Goal: Task Accomplishment & Management: Manage account settings

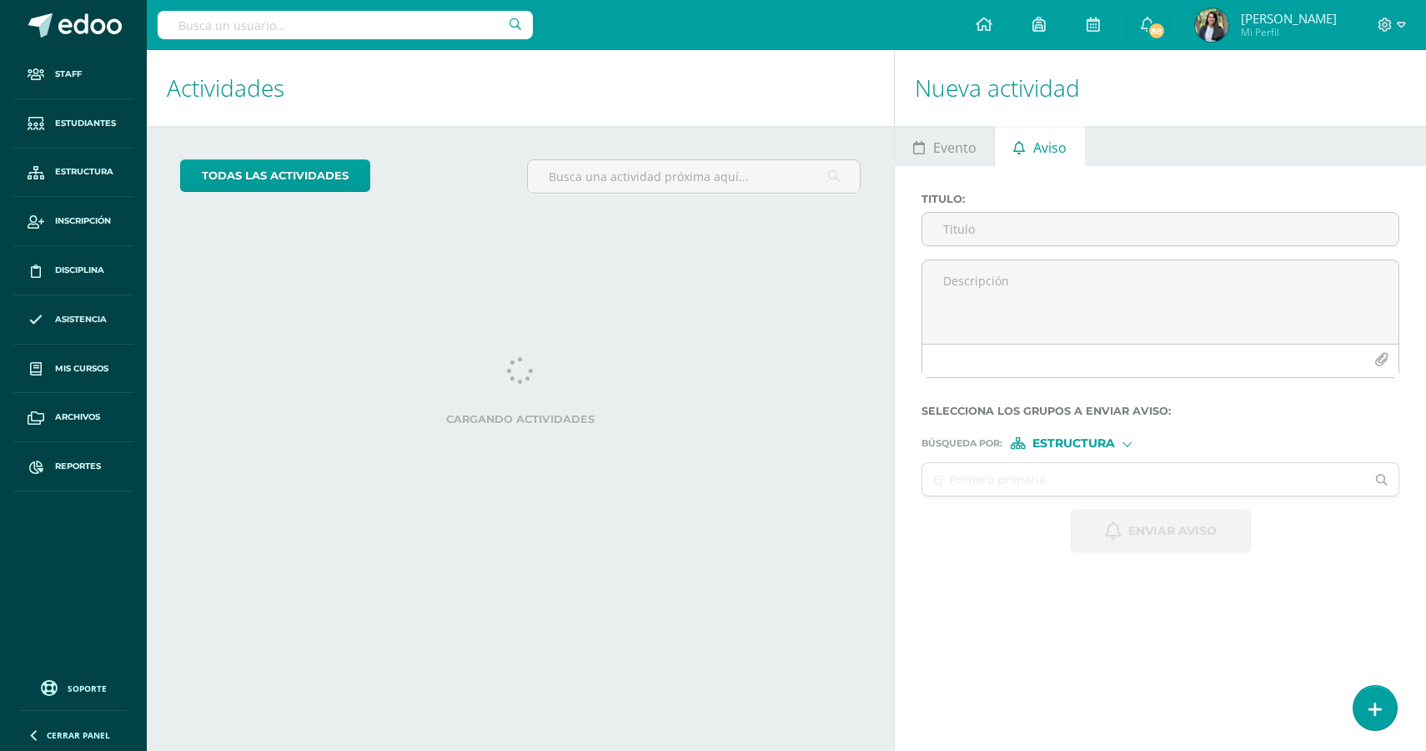
select select "English"
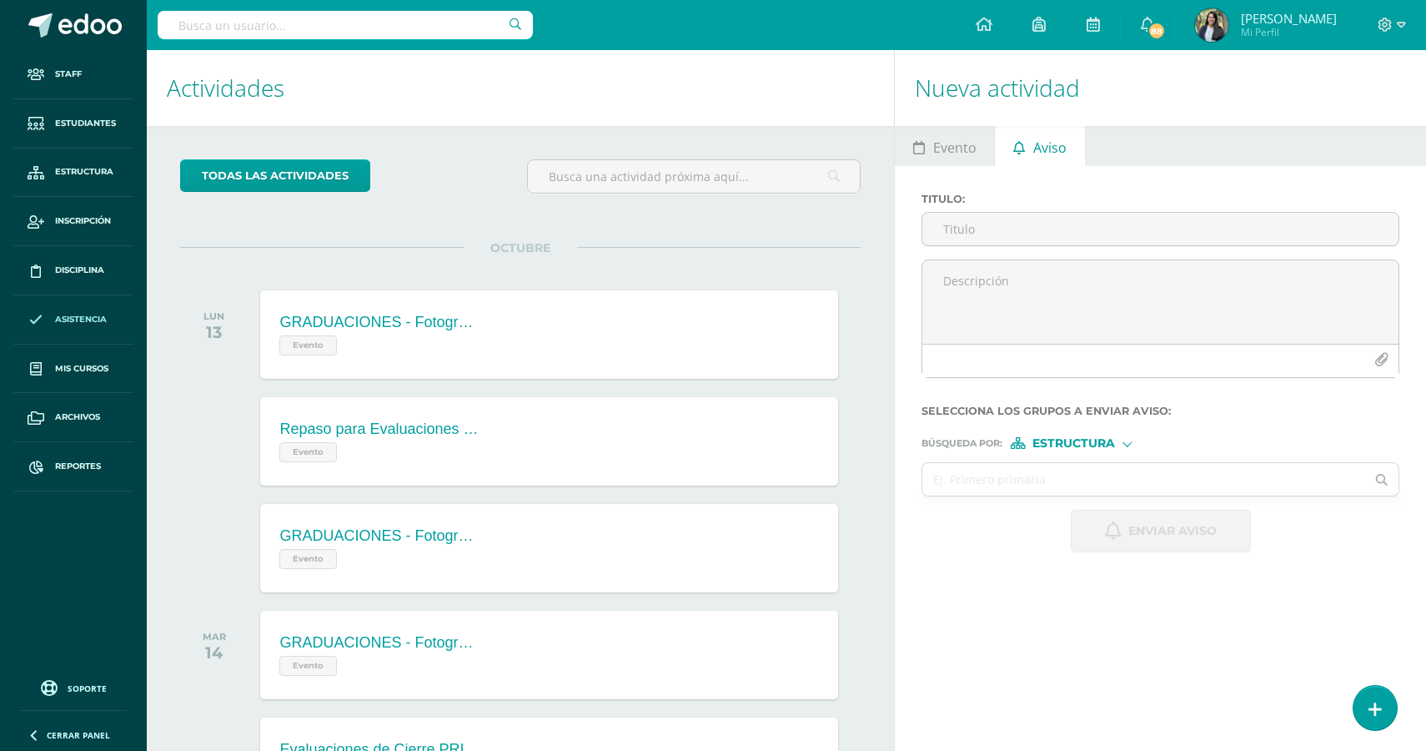
click at [85, 329] on link "Asistencia" at bounding box center [73, 319] width 120 height 49
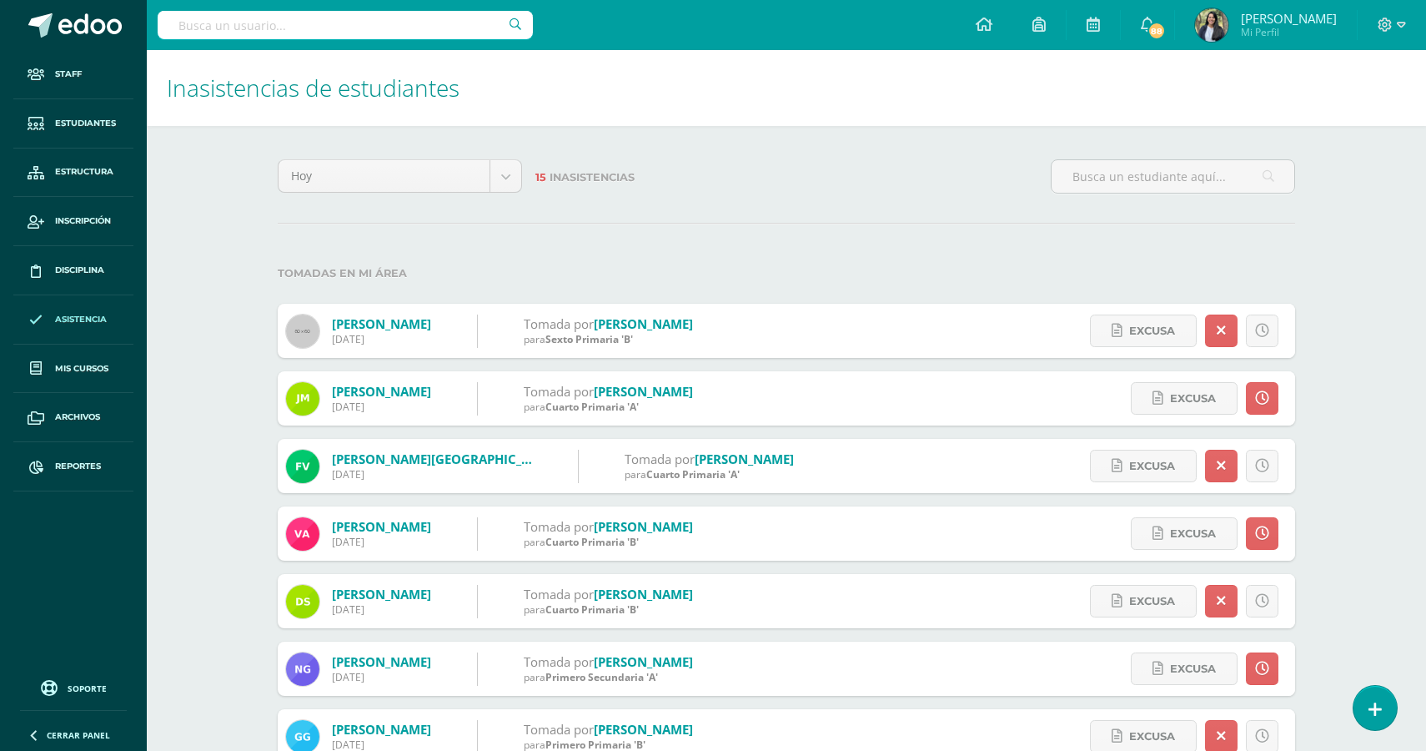
select select "English"
click at [1370, 704] on icon at bounding box center [1375, 709] width 15 height 19
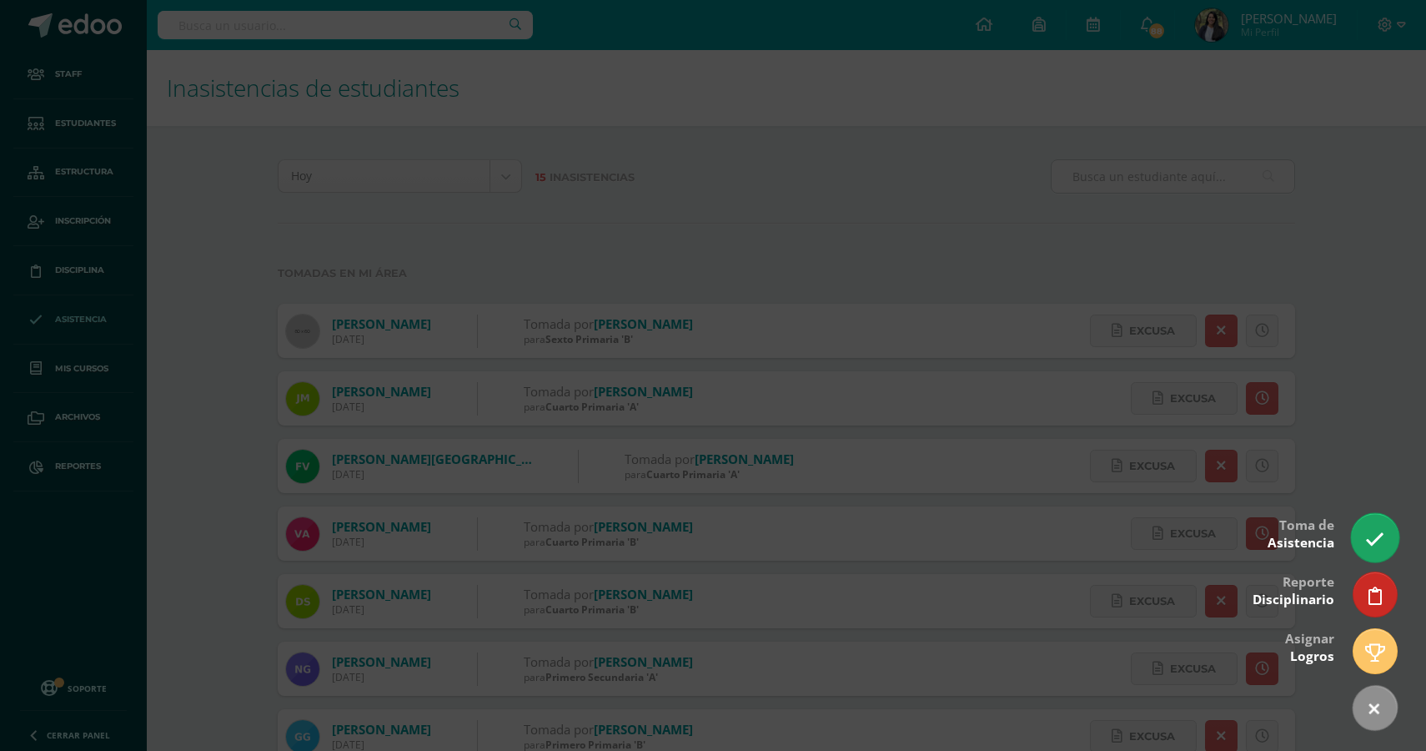
click at [1389, 550] on link at bounding box center [1375, 537] width 48 height 48
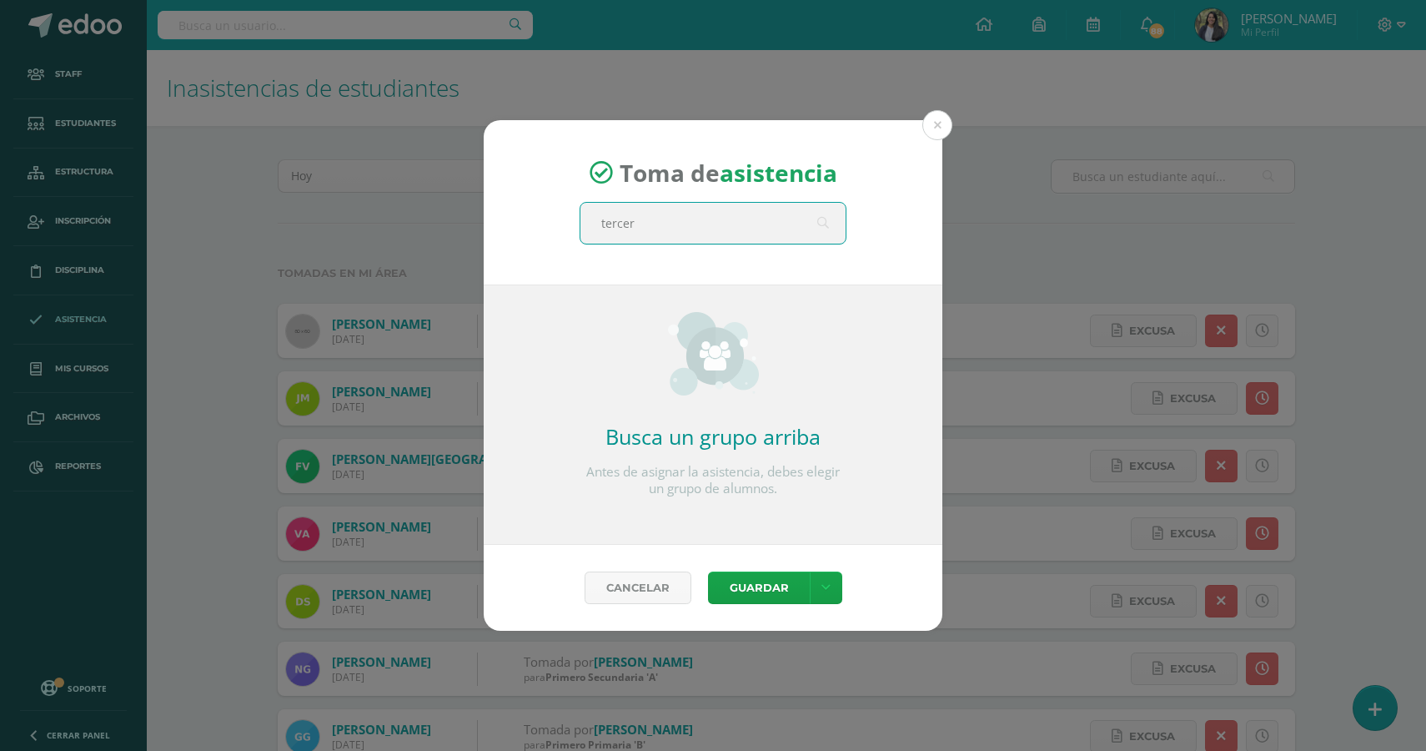
type input "tercero"
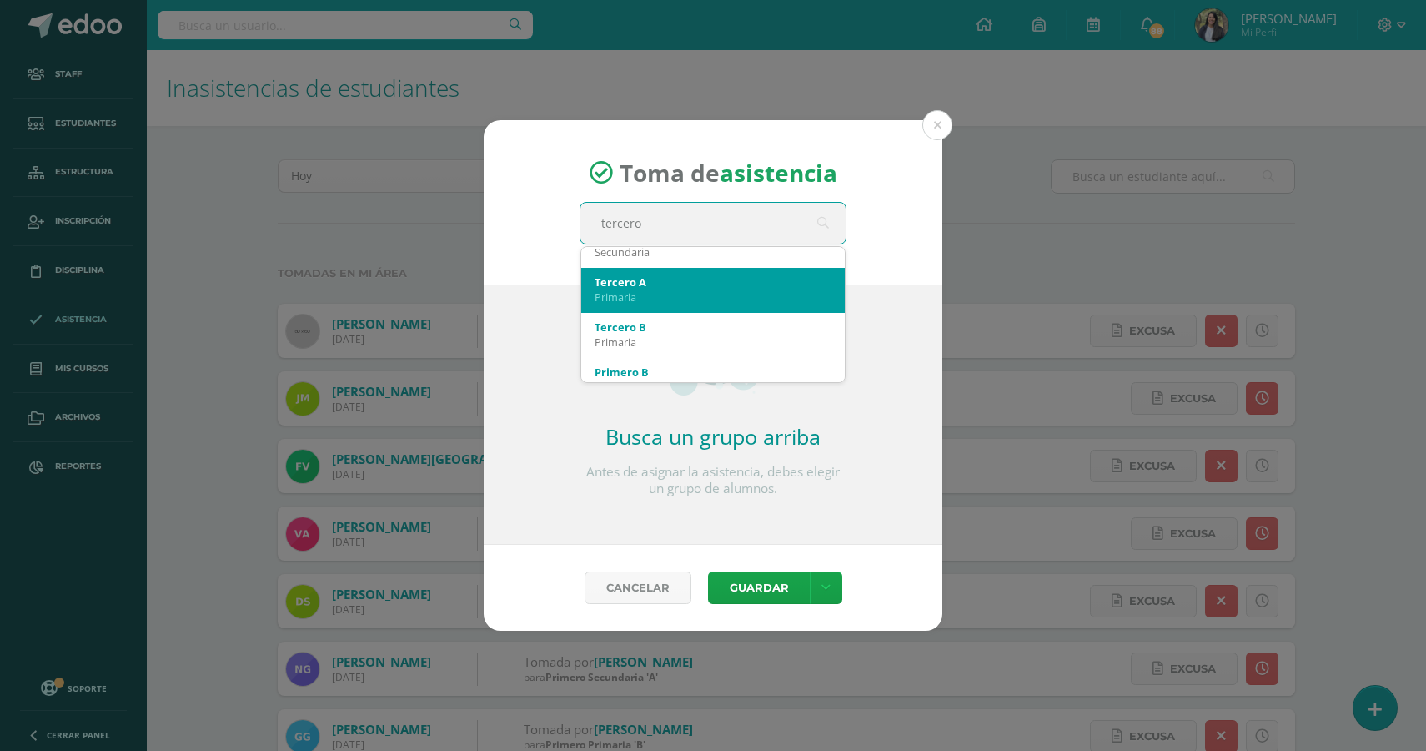
scroll to position [219, 0]
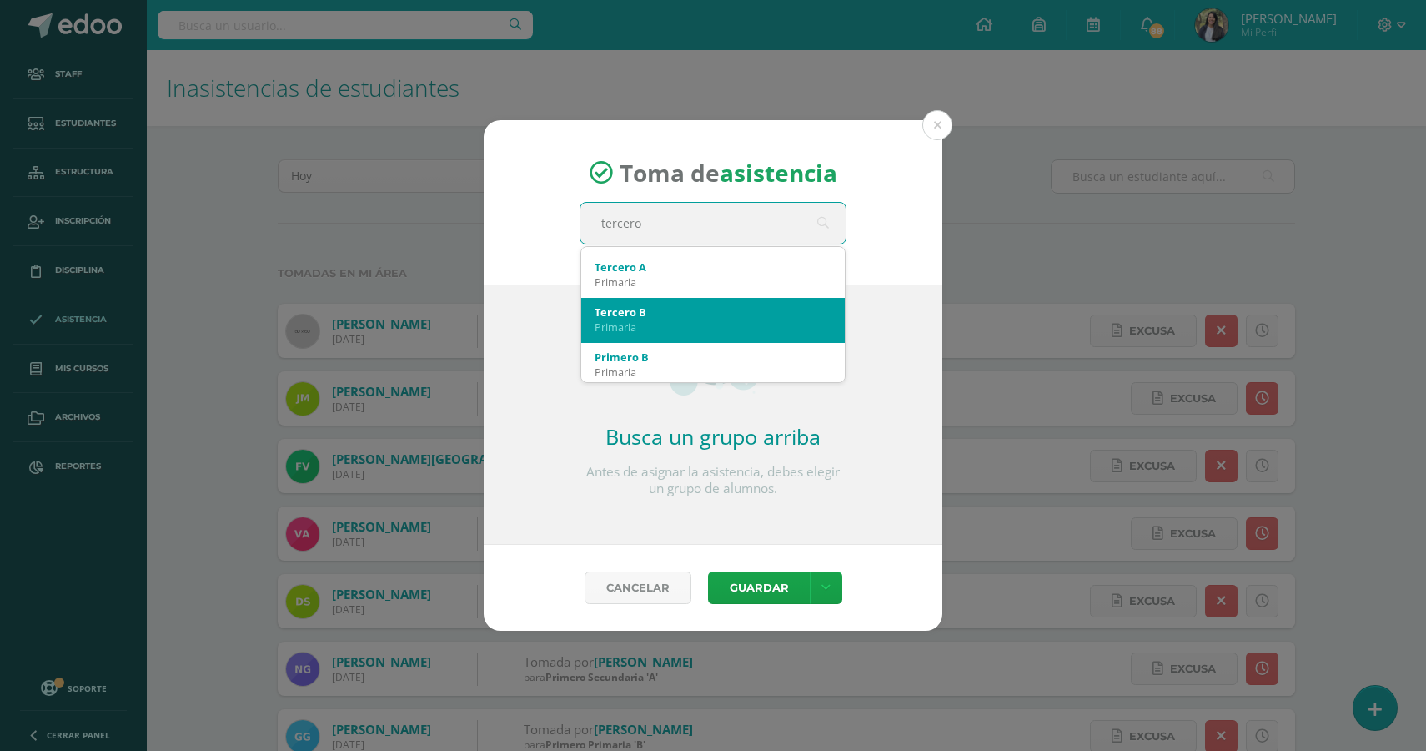
click at [652, 329] on div "Primaria" at bounding box center [713, 326] width 237 height 15
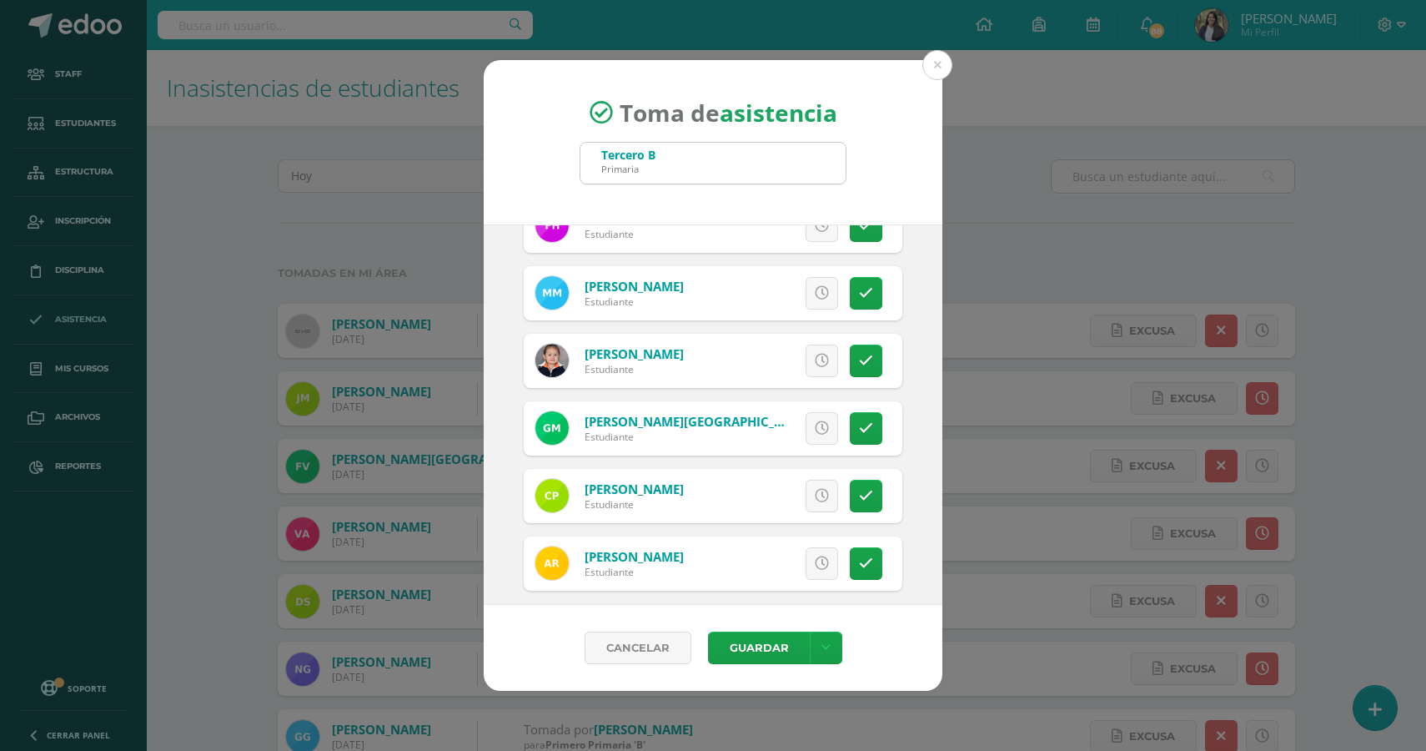
scroll to position [586, 0]
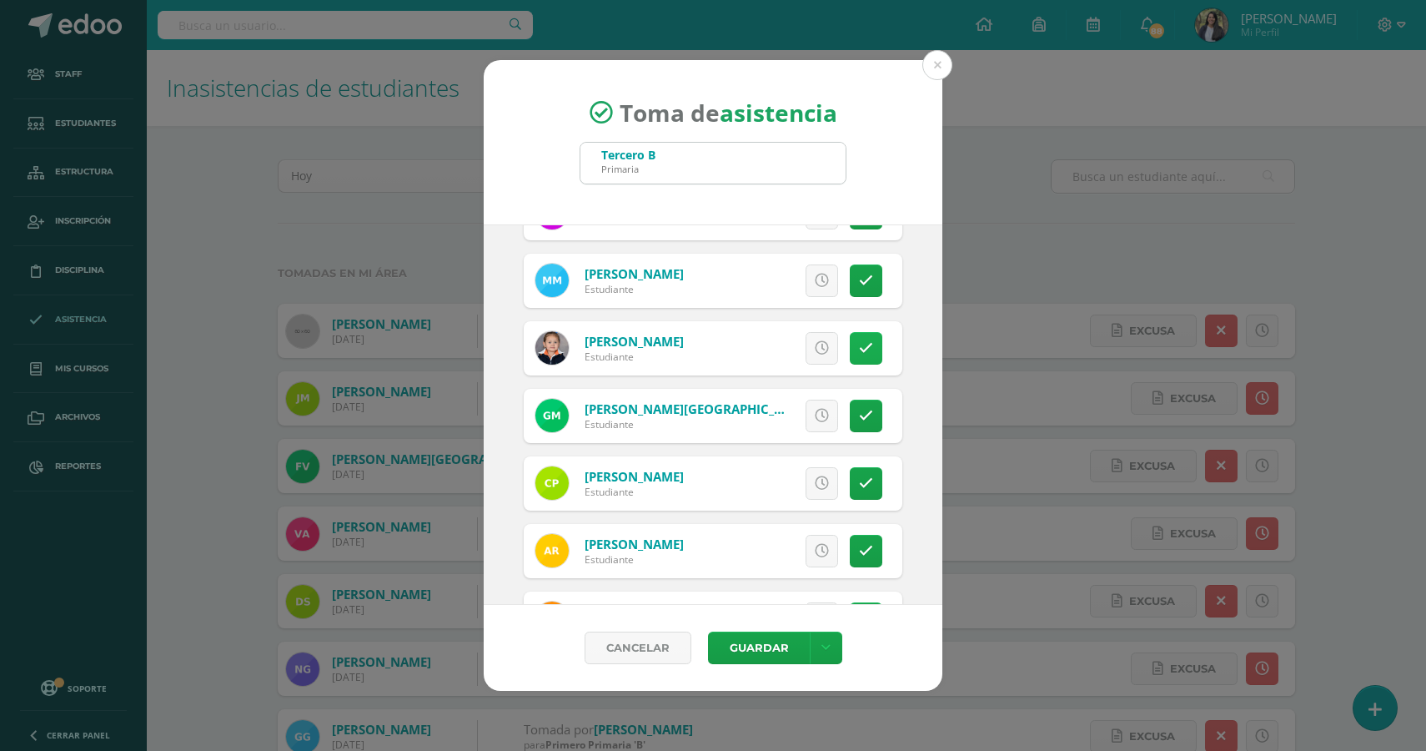
click at [868, 345] on icon at bounding box center [866, 348] width 14 height 14
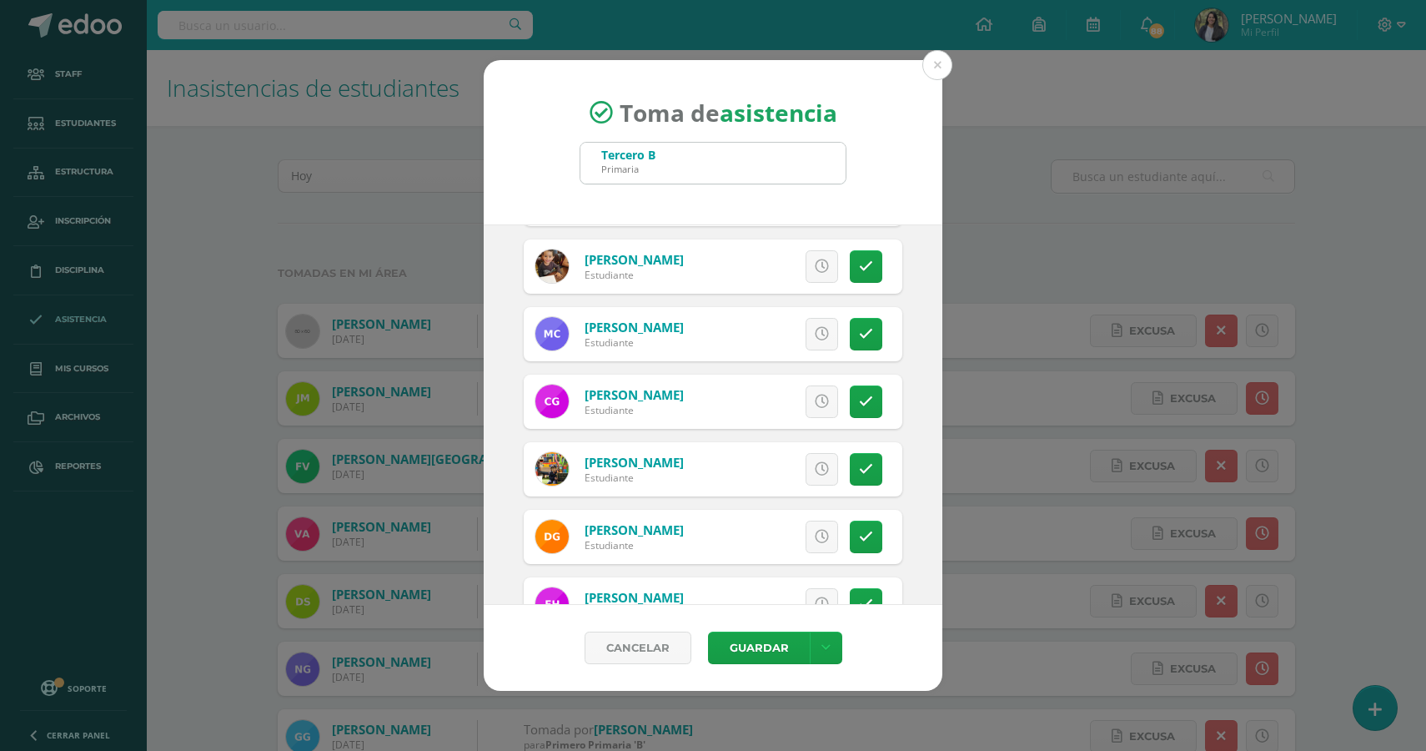
scroll to position [192, 0]
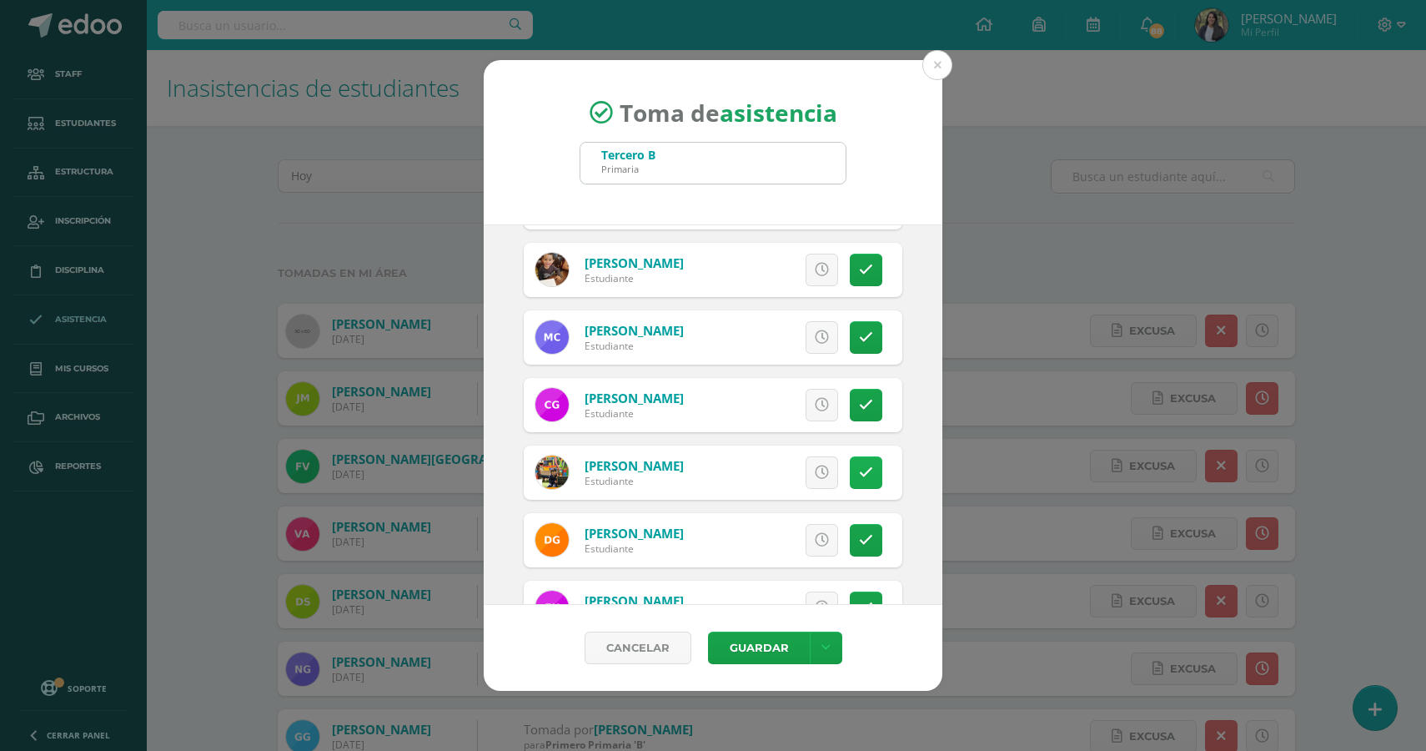
click at [875, 473] on link at bounding box center [866, 472] width 33 height 33
click at [741, 657] on button "Guardar" at bounding box center [759, 647] width 102 height 33
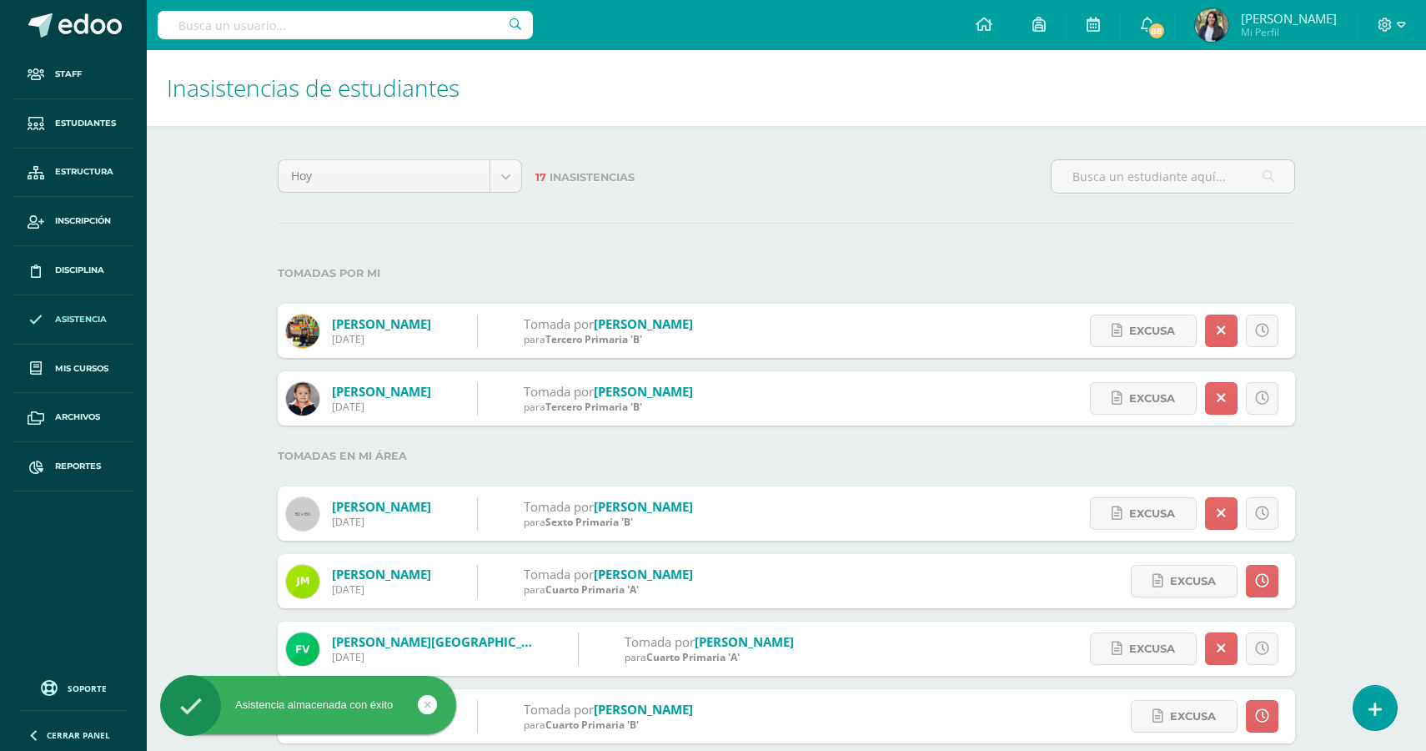
select select "English"
